Goal: Task Accomplishment & Management: Manage account settings

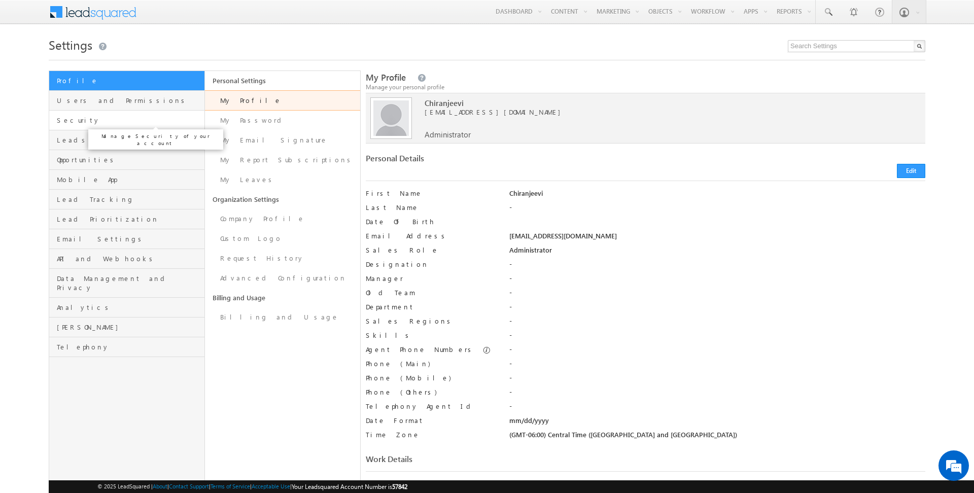
click at [106, 124] on span "Security" at bounding box center [129, 120] width 145 height 9
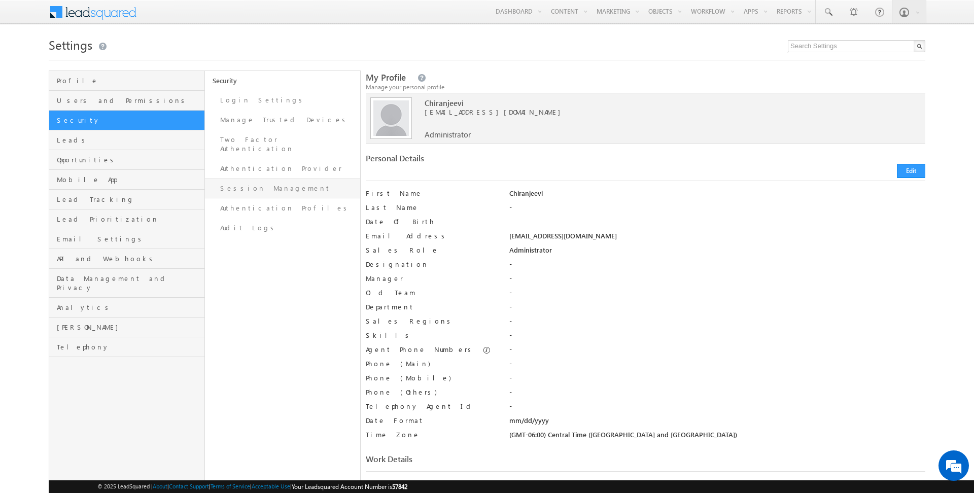
click at [277, 179] on link "Session Management" at bounding box center [283, 189] width 156 height 20
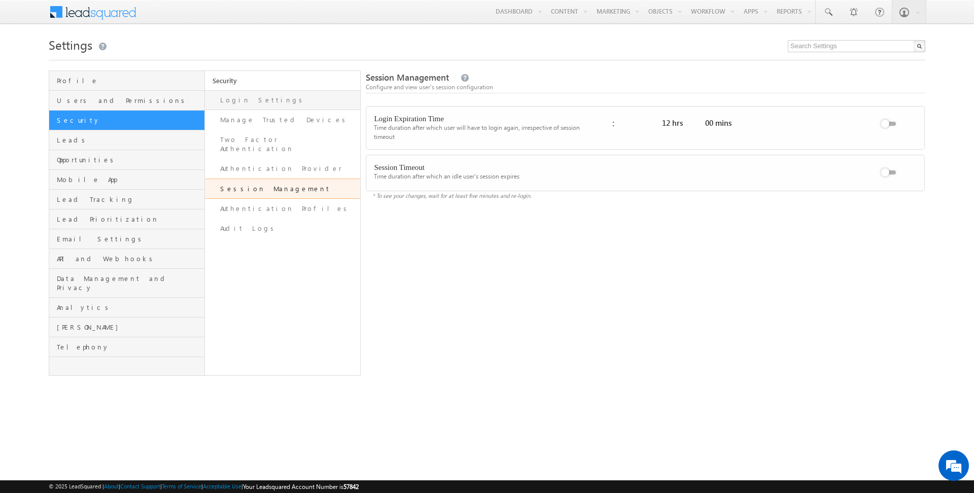
click at [222, 93] on link "Login Settings" at bounding box center [283, 100] width 156 height 20
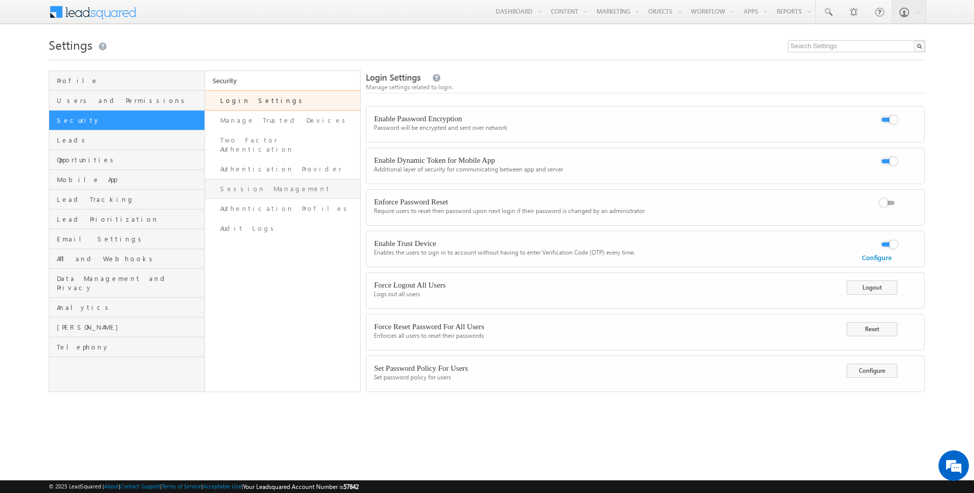
click at [228, 179] on link "Session Management" at bounding box center [283, 189] width 156 height 20
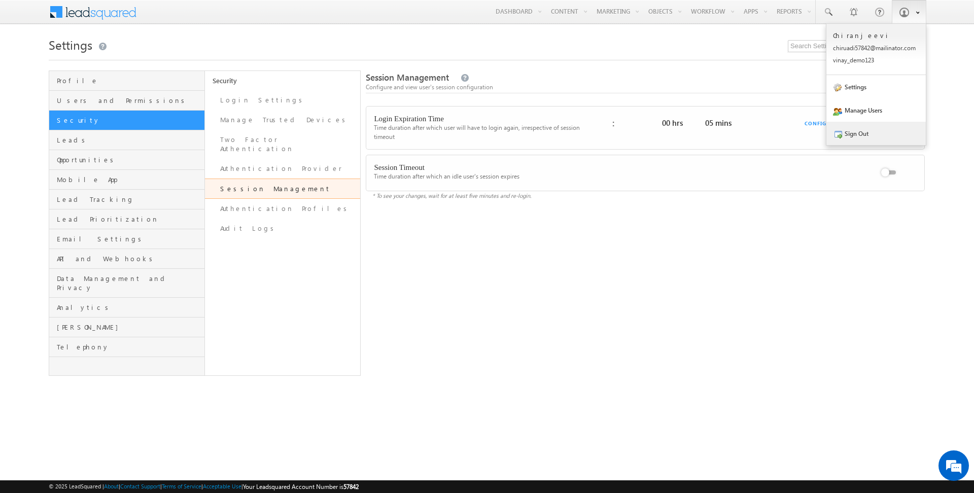
click at [857, 132] on link "Sign Out" at bounding box center [875, 133] width 99 height 23
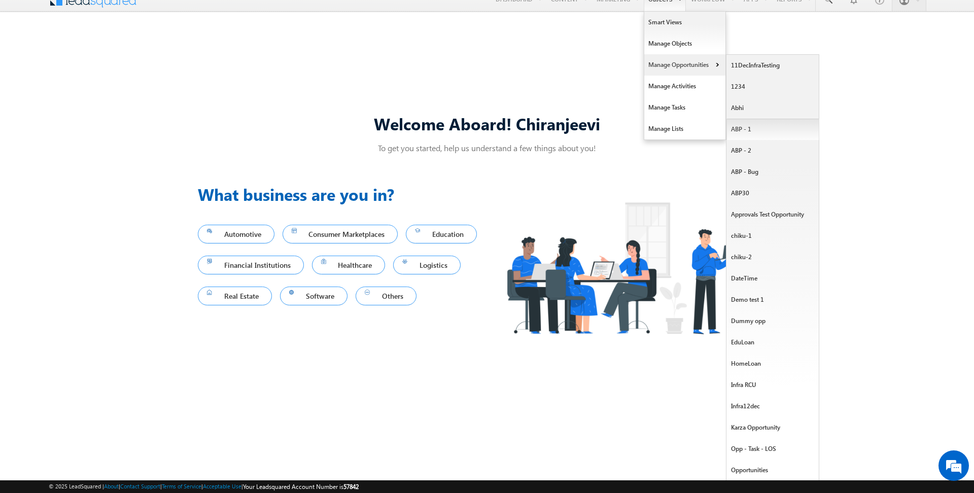
click at [756, 131] on link "ABP - 1" at bounding box center [772, 129] width 93 height 21
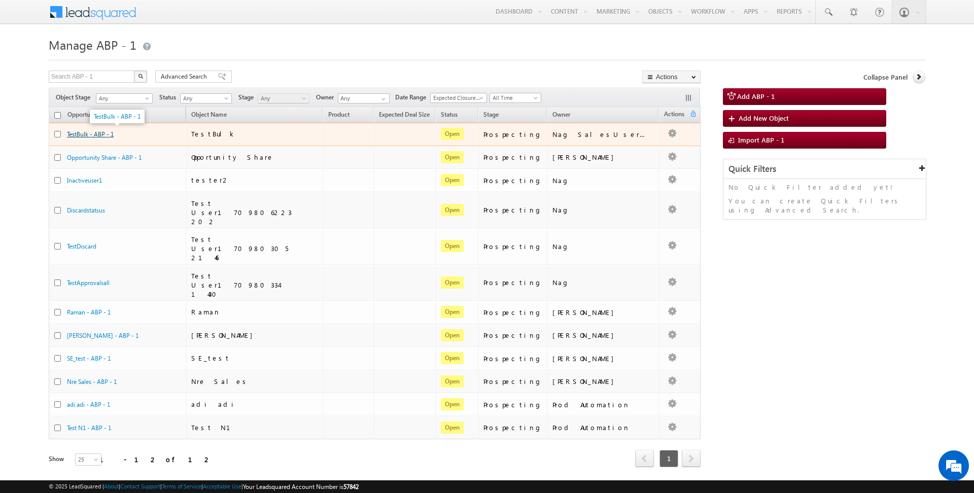
click at [98, 132] on link "TestBulk - ABP - 1" at bounding box center [90, 134] width 47 height 8
